Goal: Task Accomplishment & Management: Use online tool/utility

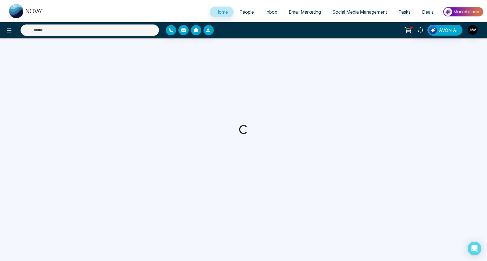
select select "*"
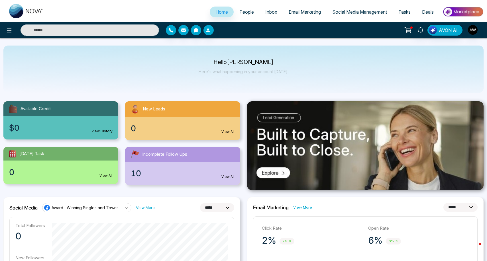
click at [348, 14] on span "Social Media Management" at bounding box center [359, 12] width 55 height 6
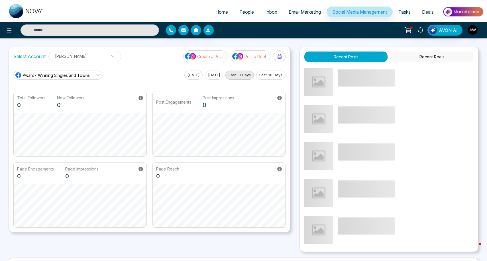
click at [99, 61] on ul "[PERSON_NAME] Add Social Accounts" at bounding box center [84, 61] width 65 height 1
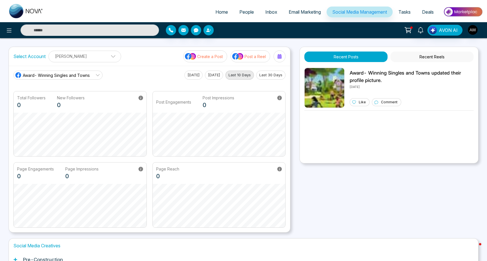
click at [138, 52] on div "Select Account [PERSON_NAME] [PERSON_NAME] Add Social Accounts Create a Post Po…" at bounding box center [149, 56] width 281 height 19
click at [80, 75] on span "Award- Winning Singles and Towns" at bounding box center [56, 75] width 67 height 6
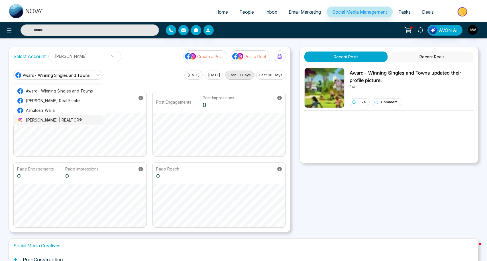
click at [58, 118] on span "[PERSON_NAME] | REALTOR®" at bounding box center [62, 120] width 73 height 6
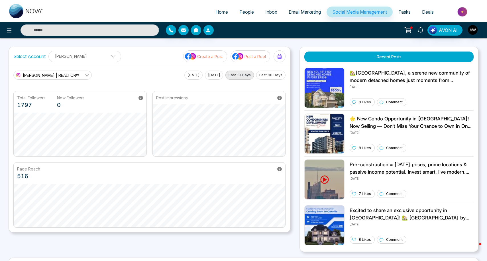
drag, startPoint x: 126, startPoint y: 76, endPoint x: 283, endPoint y: 61, distance: 157.7
click at [284, 61] on div "Select Account [PERSON_NAME] [PERSON_NAME] Add Social Accounts Create a Post Po…" at bounding box center [150, 140] width 282 height 186
click at [283, 61] on button at bounding box center [279, 56] width 12 height 12
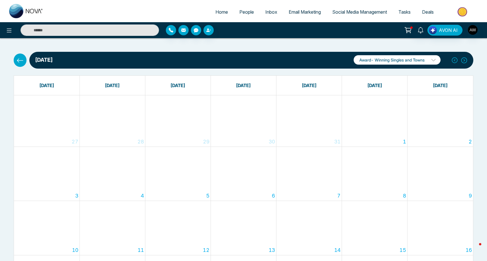
click at [429, 60] on p "Award- Winning Singles and Towns" at bounding box center [397, 59] width 87 height 9
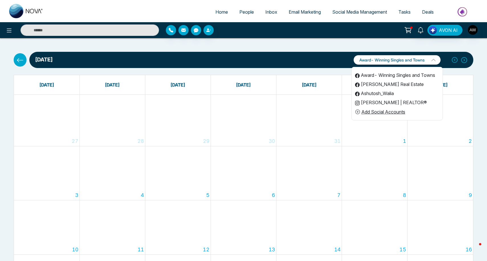
click at [383, 103] on li "[PERSON_NAME] | REALTOR®" at bounding box center [397, 102] width 91 height 9
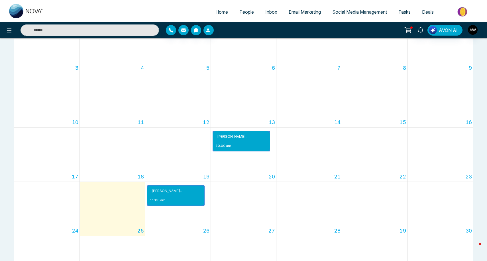
scroll to position [129, 0]
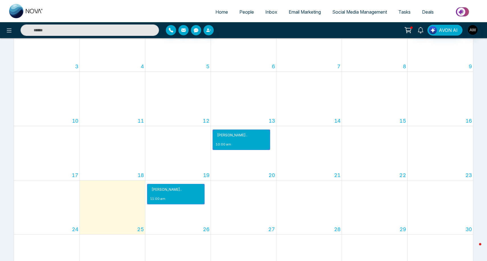
click at [342, 13] on span "Social Media Management" at bounding box center [359, 12] width 55 height 6
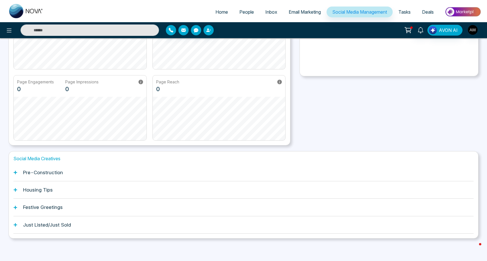
scroll to position [87, 0]
click at [54, 171] on h1 "Pre-Construction" at bounding box center [43, 173] width 40 height 6
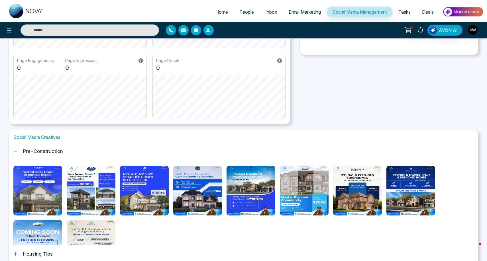
scroll to position [113, 0]
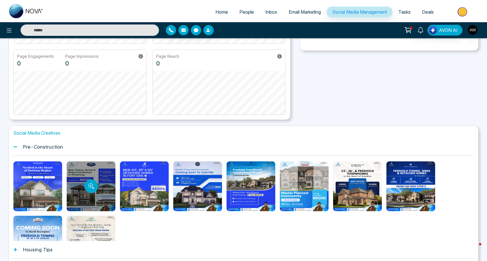
click at [105, 167] on div at bounding box center [91, 187] width 49 height 50
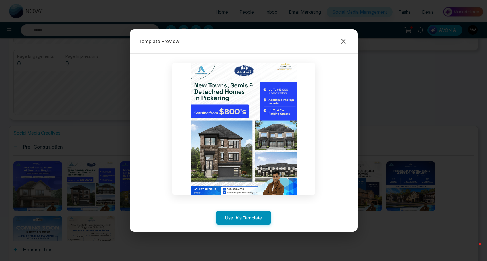
click at [242, 215] on button "Use this Template" at bounding box center [243, 218] width 55 height 14
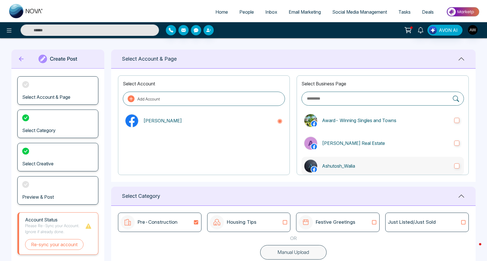
click at [347, 164] on p "Ashutosh_Walia" at bounding box center [386, 166] width 128 height 7
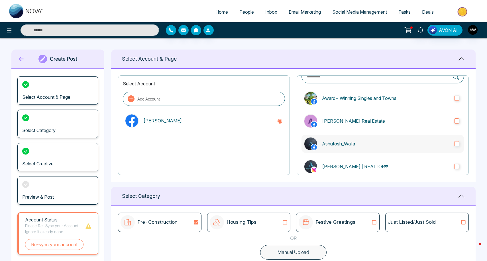
scroll to position [30, 0]
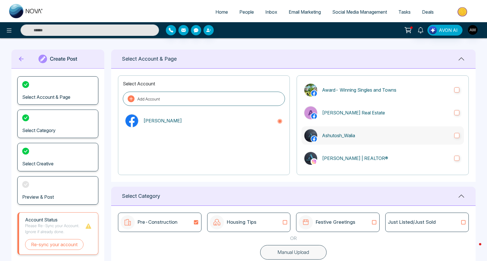
click at [347, 164] on label "[PERSON_NAME] | REALTOR®" at bounding box center [382, 158] width 162 height 18
click at [351, 14] on span "Social Media Management" at bounding box center [359, 12] width 55 height 6
